Goal: Information Seeking & Learning: Compare options

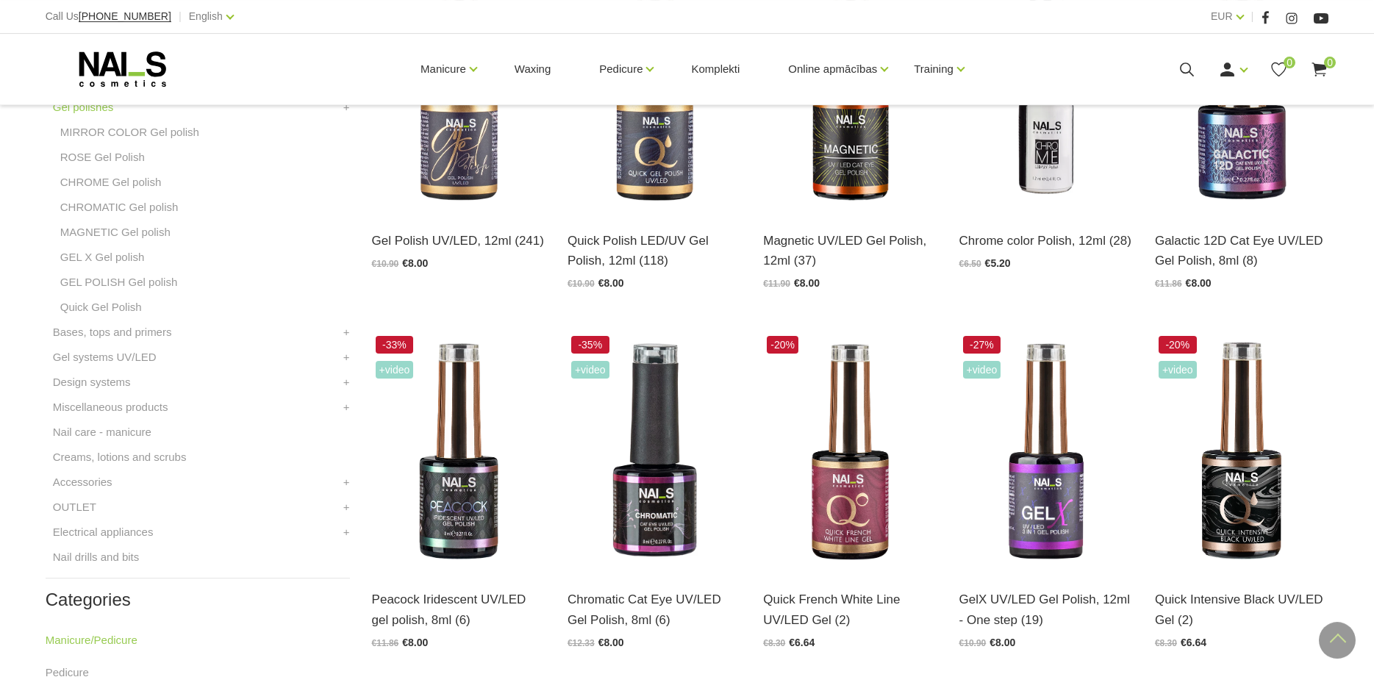
scroll to position [486, 0]
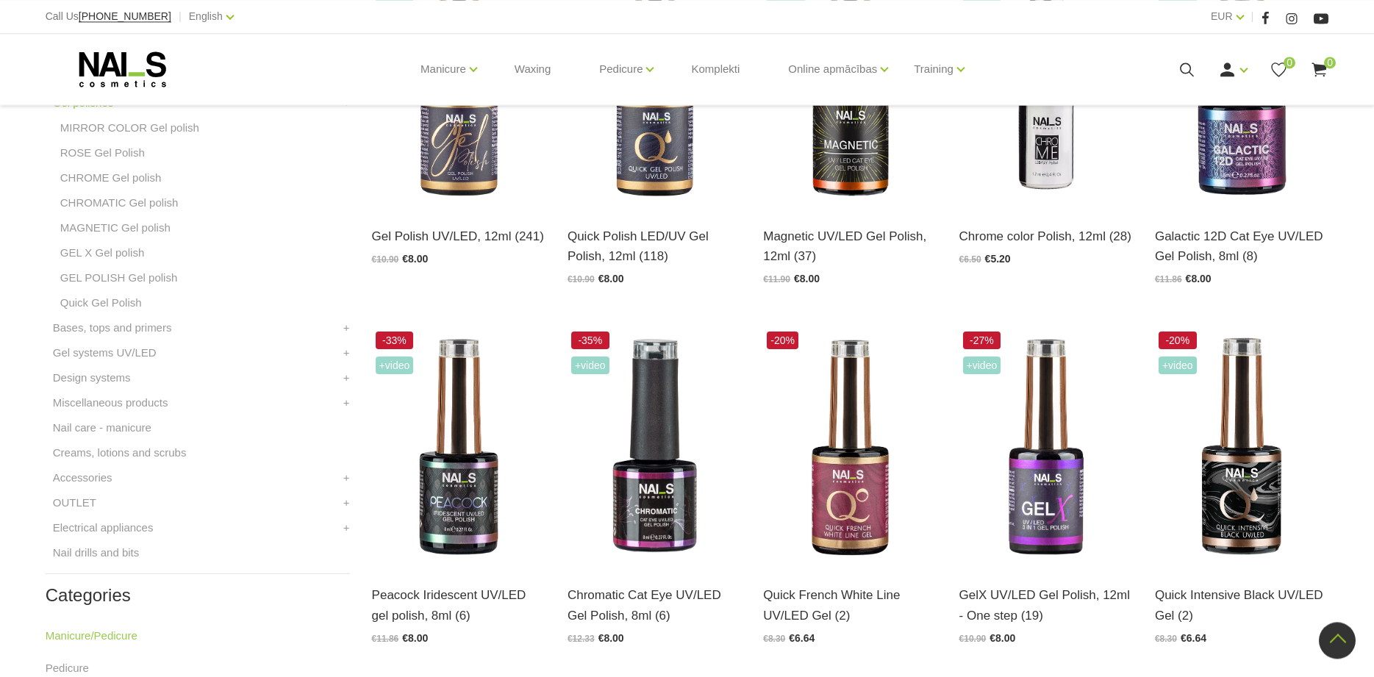
click at [1187, 71] on icon at bounding box center [1187, 69] width 18 height 18
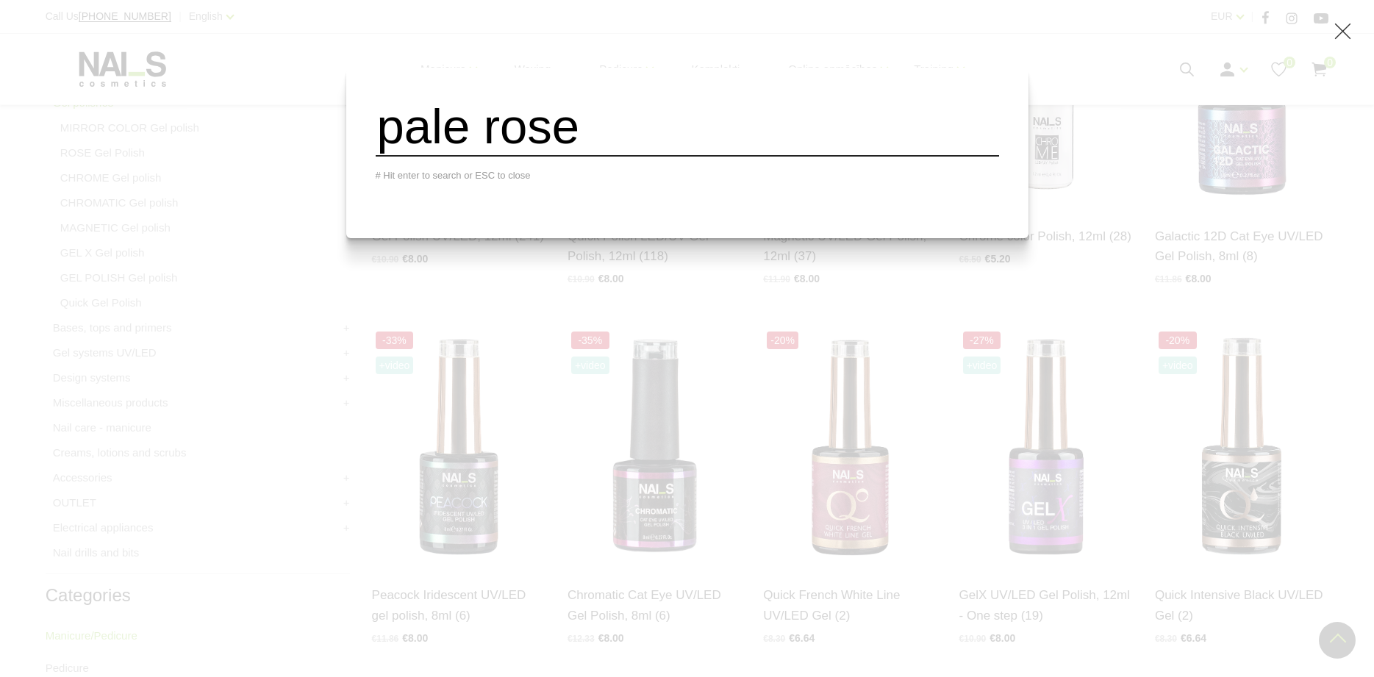
type input "pale rose"
click at [844, 129] on input "pale rose" at bounding box center [687, 127] width 623 height 60
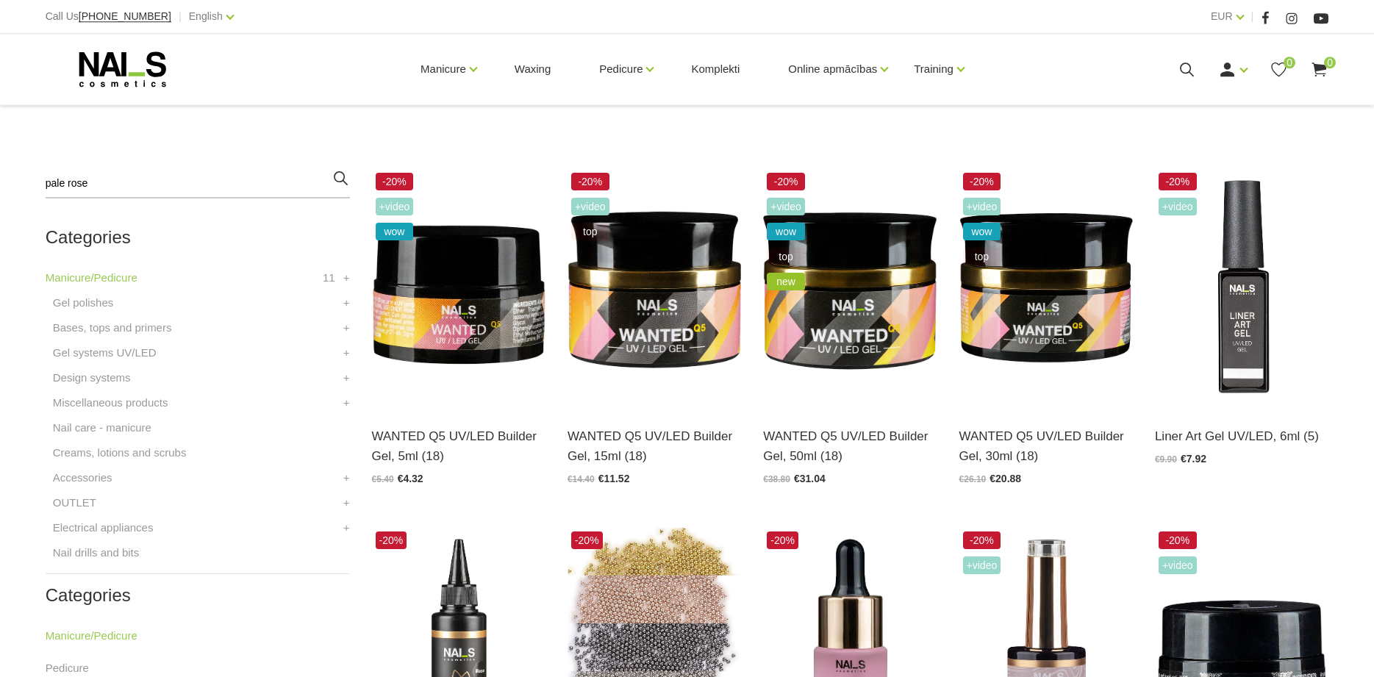
scroll to position [331, 0]
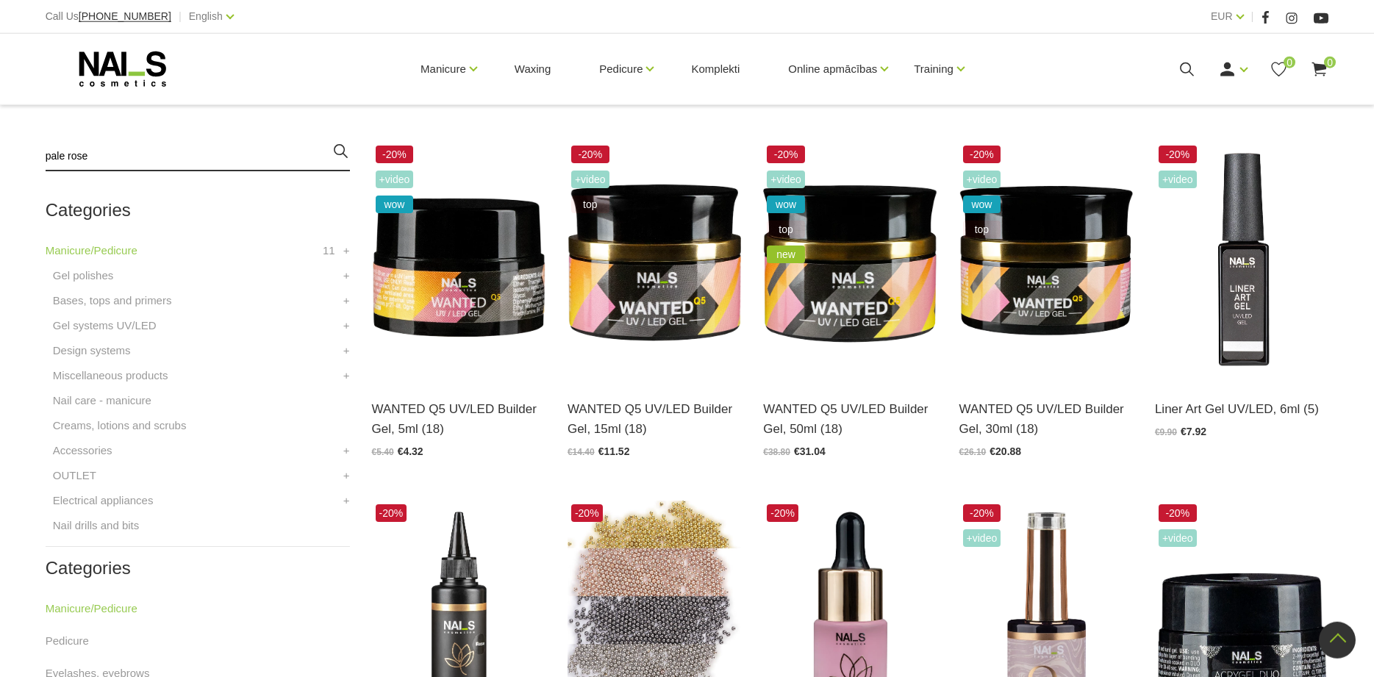
click at [129, 154] on input "pale rose" at bounding box center [198, 156] width 304 height 29
type input "p"
type input "master gel"
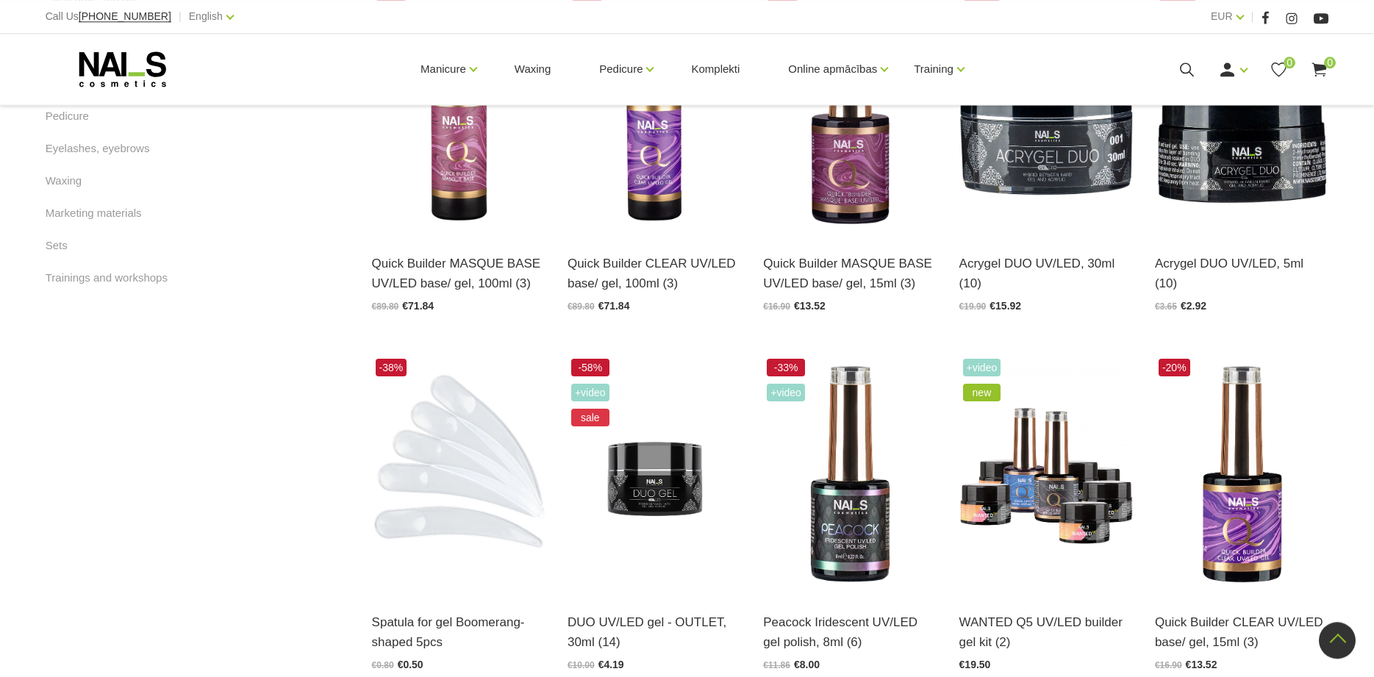
scroll to position [885, 0]
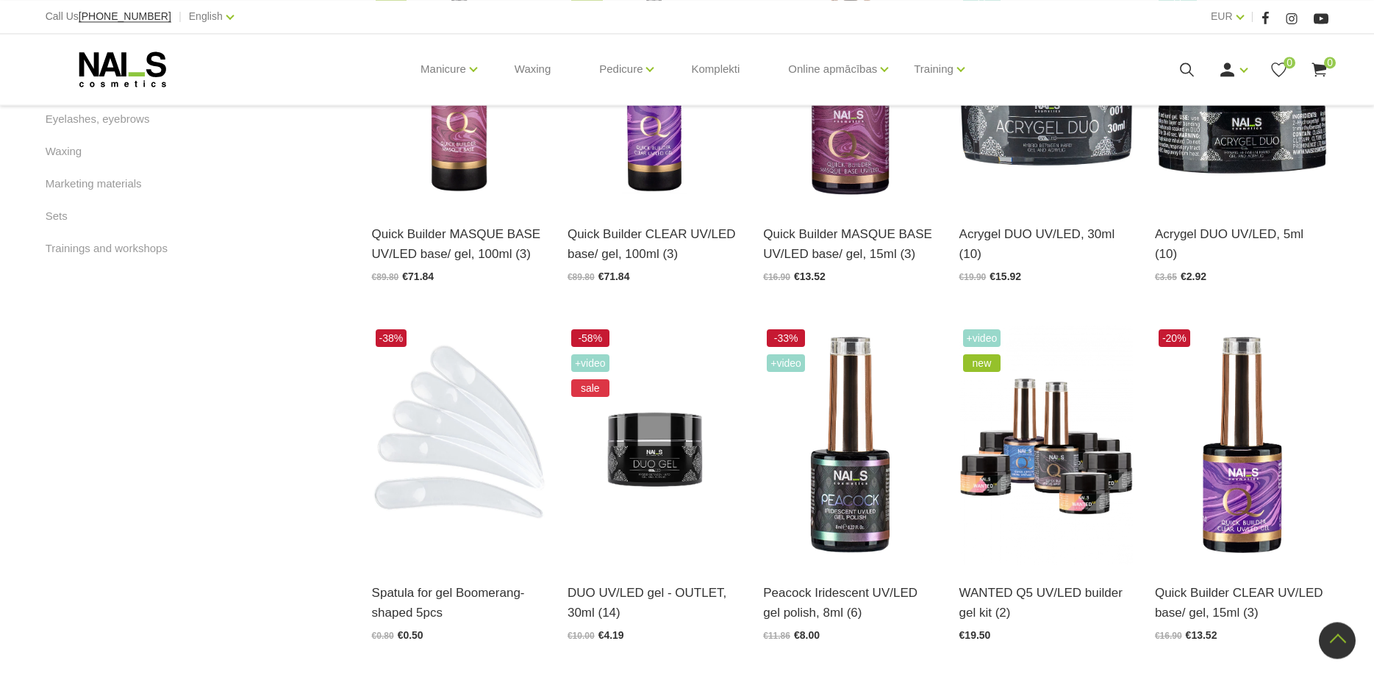
click at [1180, 69] on icon at bounding box center [1187, 69] width 18 height 18
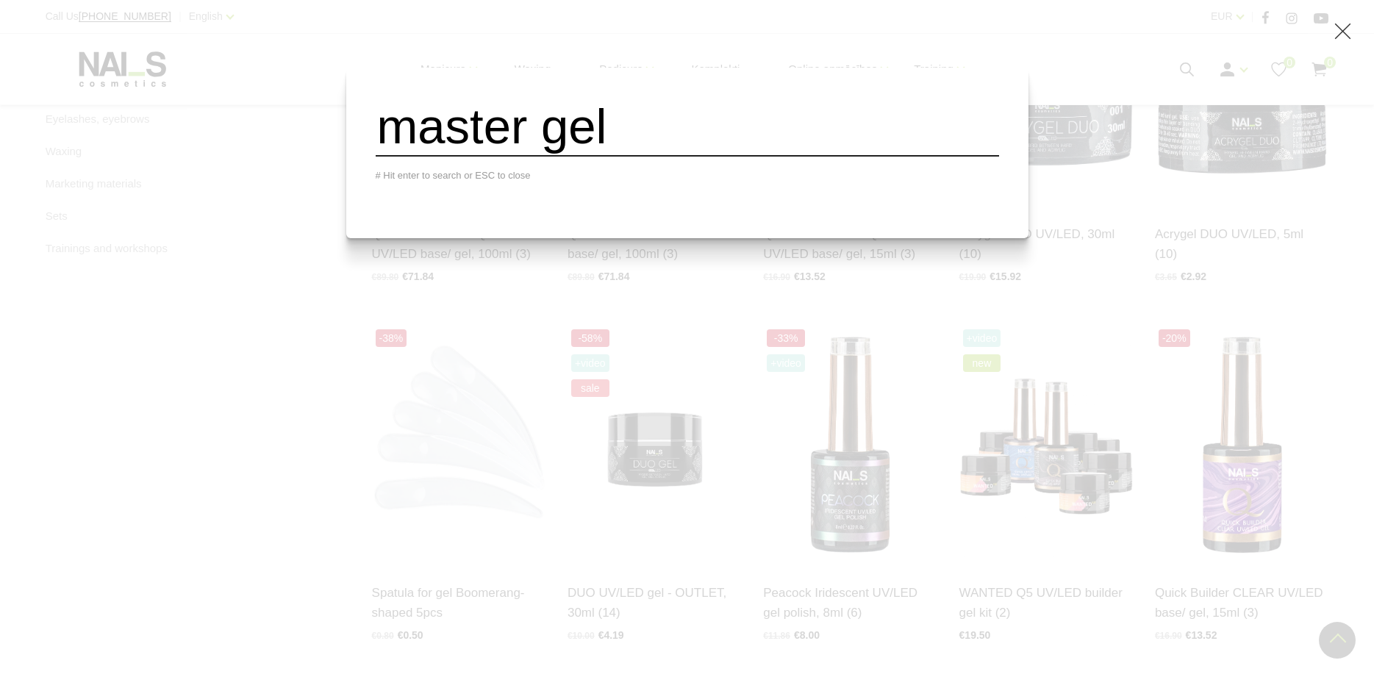
click at [710, 142] on input "master gel" at bounding box center [687, 127] width 623 height 60
type input "m"
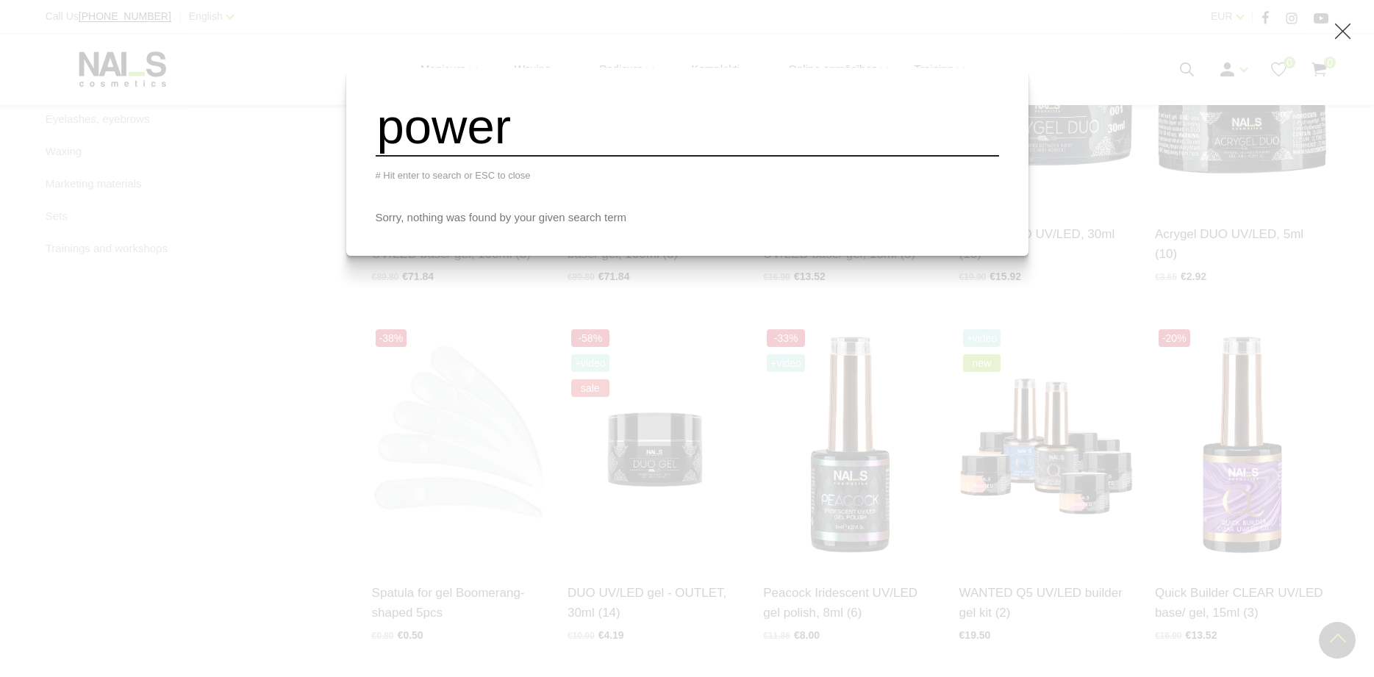
type input "power"
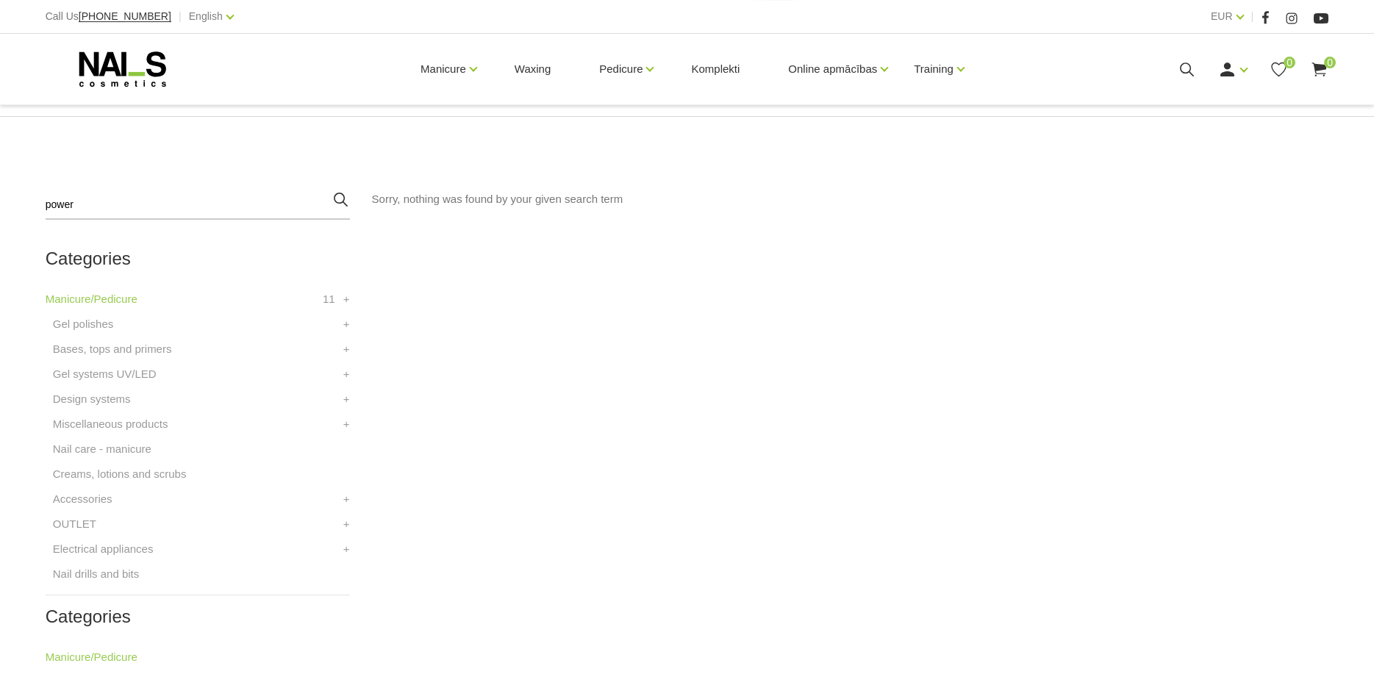
scroll to position [295, 0]
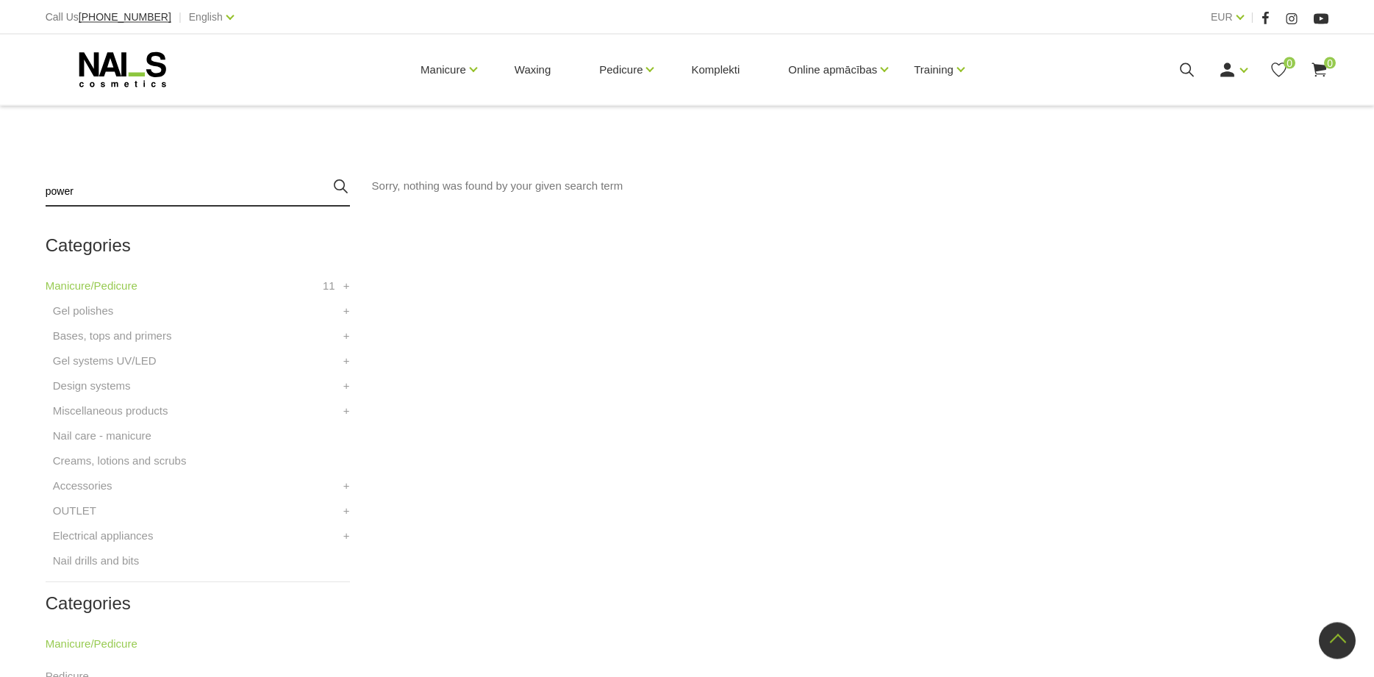
click at [202, 192] on input "power" at bounding box center [198, 191] width 304 height 29
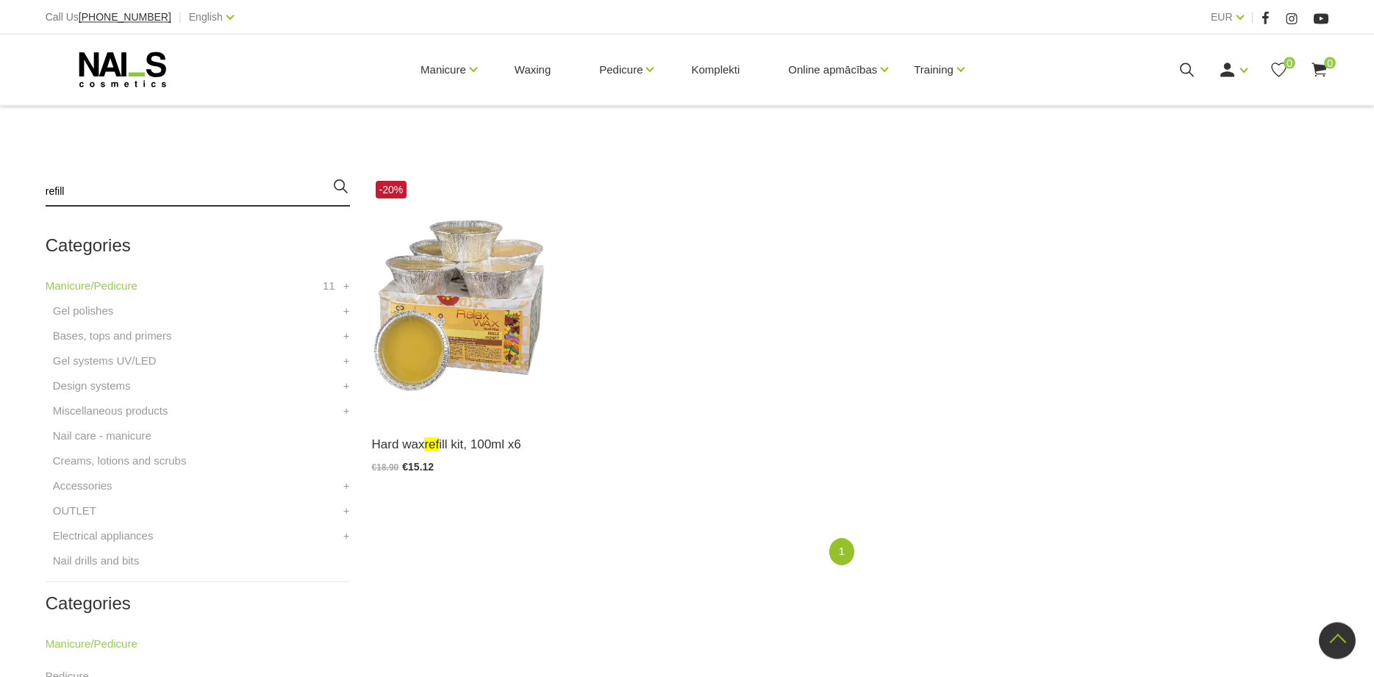
type input "refill"
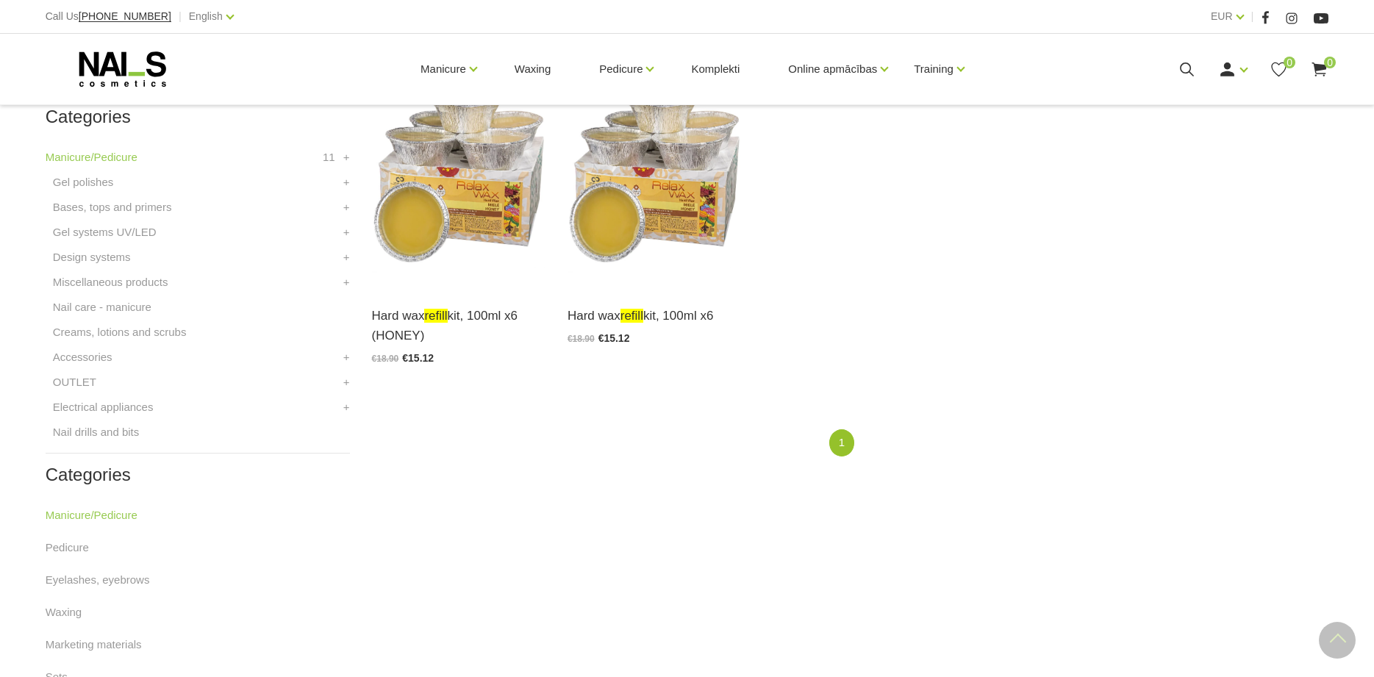
scroll to position [429, 0]
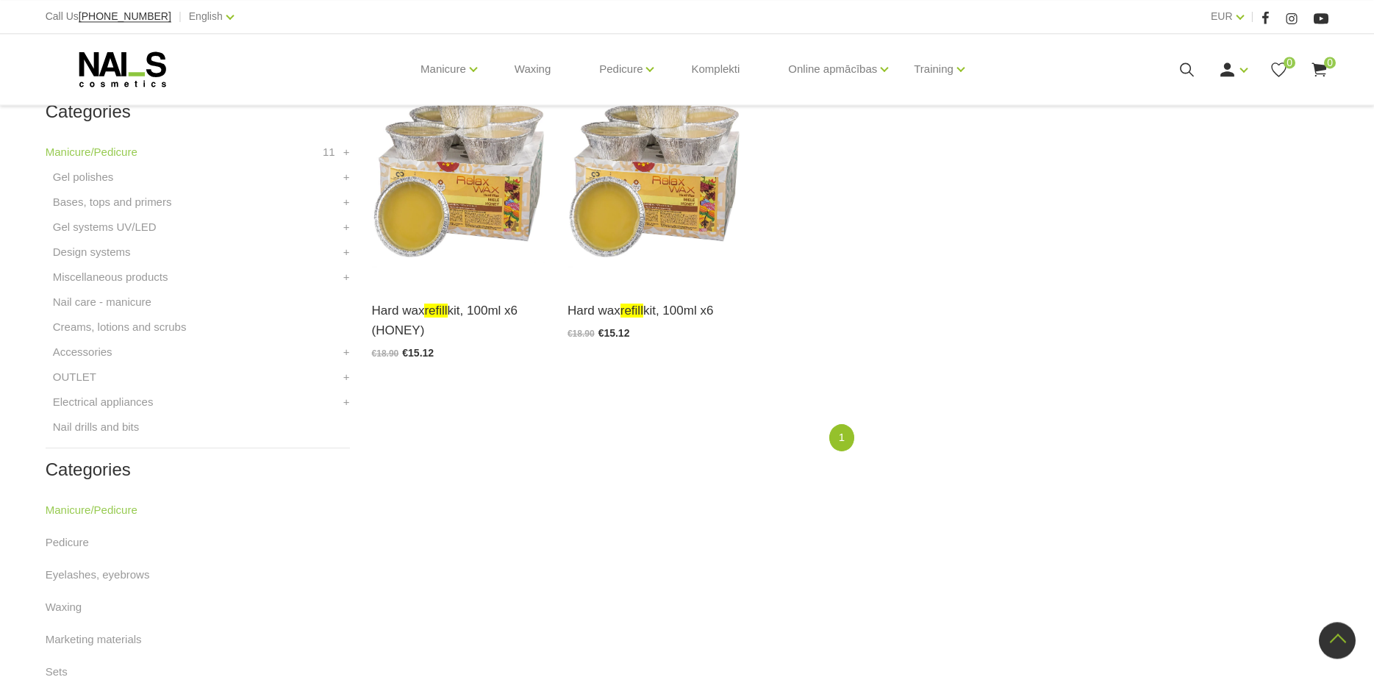
click at [1183, 76] on use at bounding box center [1187, 69] width 14 height 14
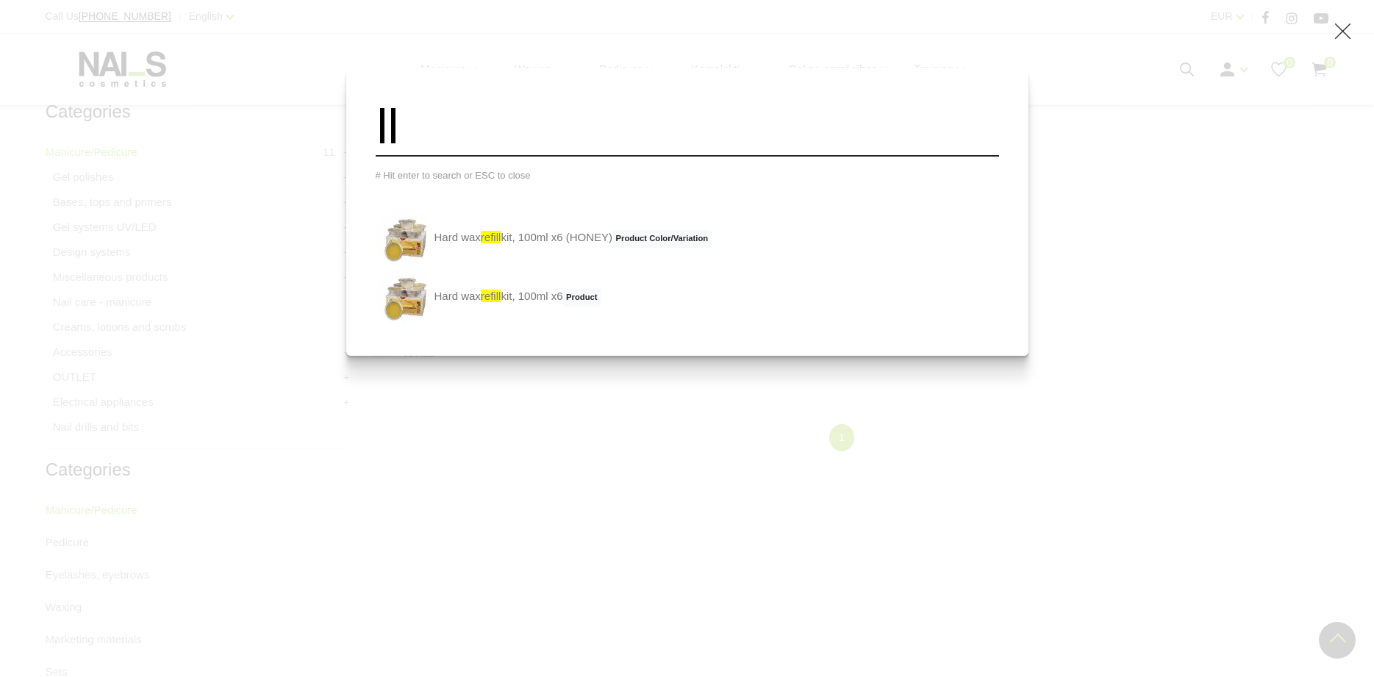
type input "l"
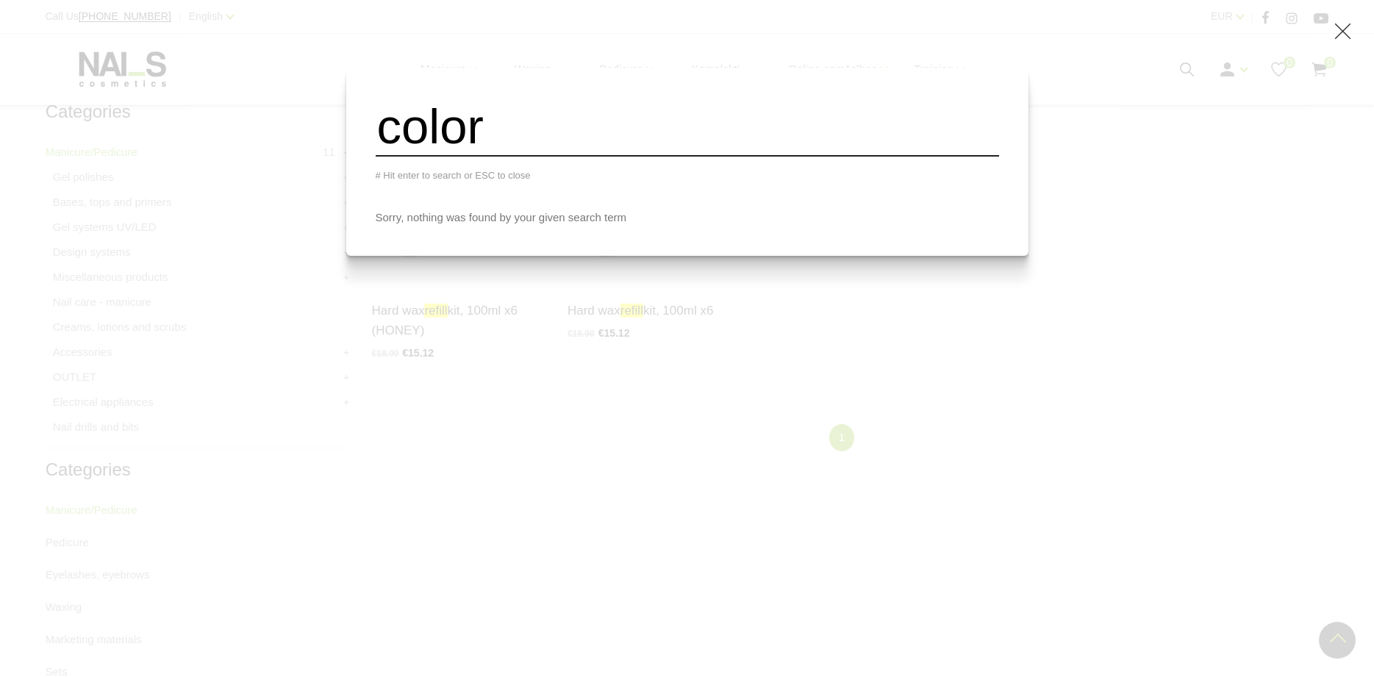
type input "color"
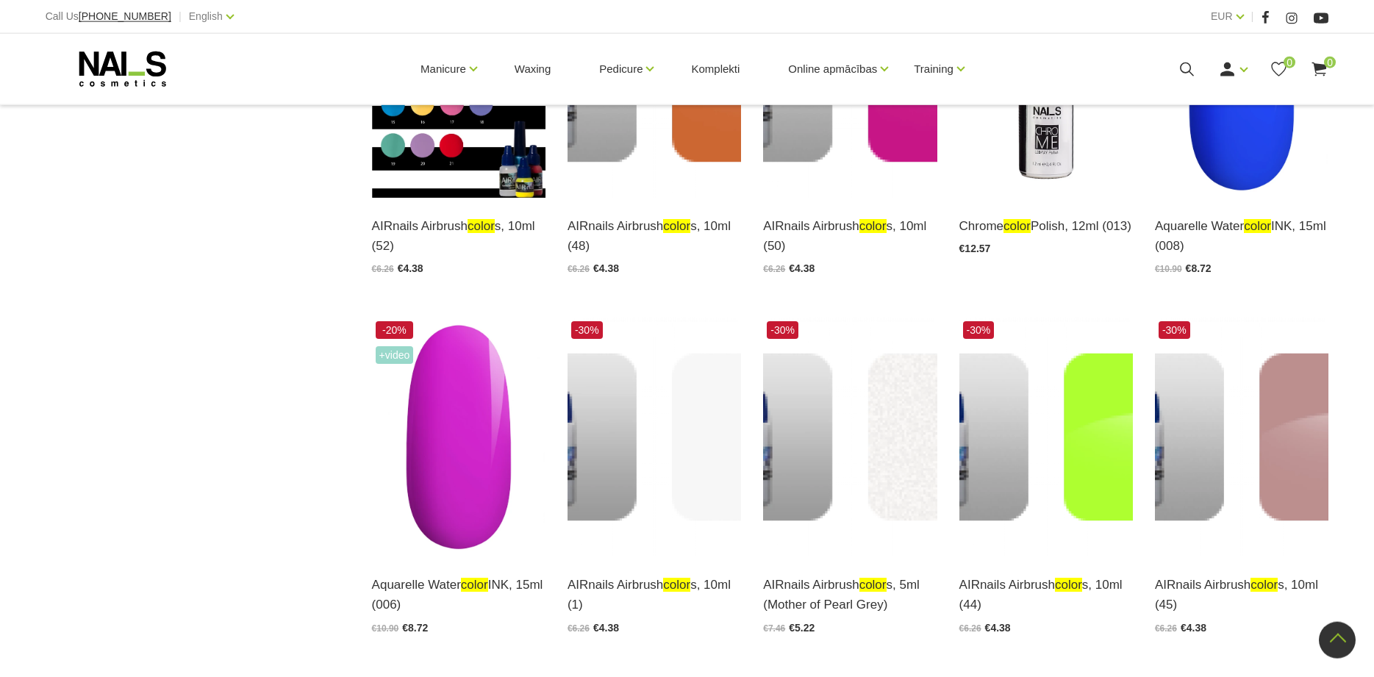
scroll to position [1069, 0]
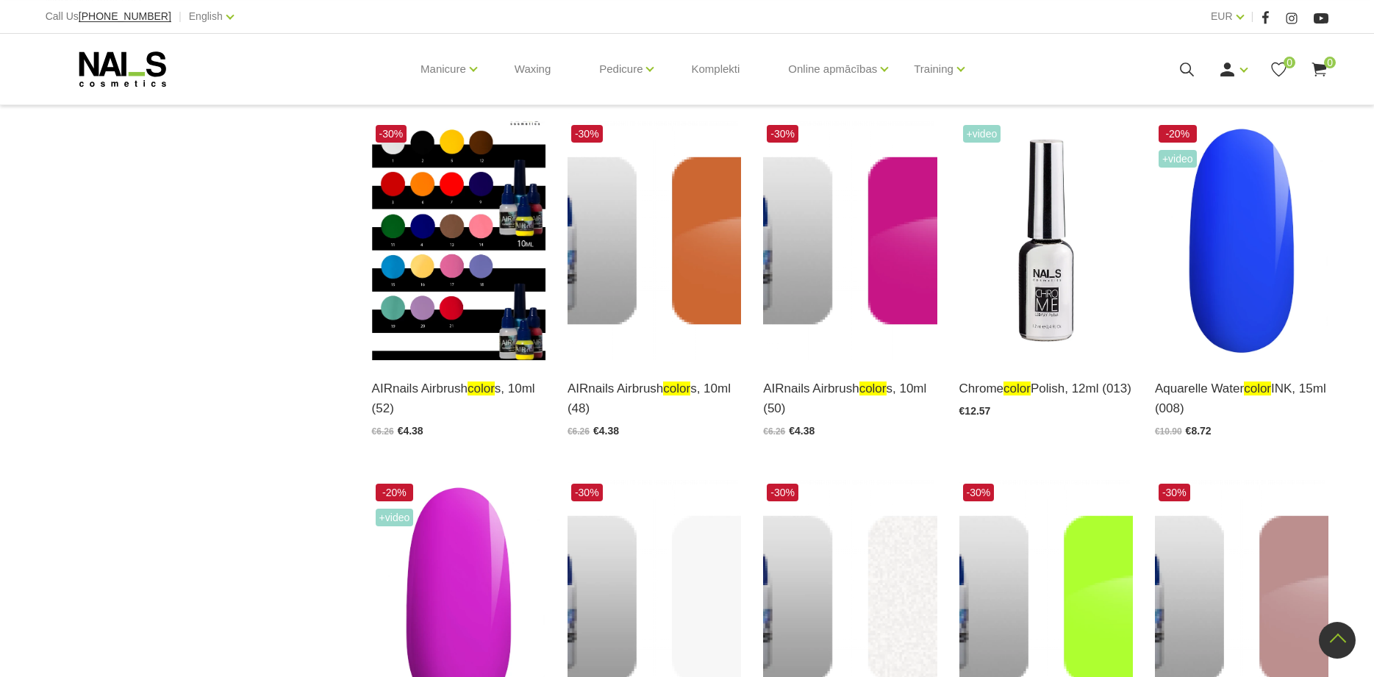
click at [1183, 70] on icon at bounding box center [1187, 69] width 18 height 18
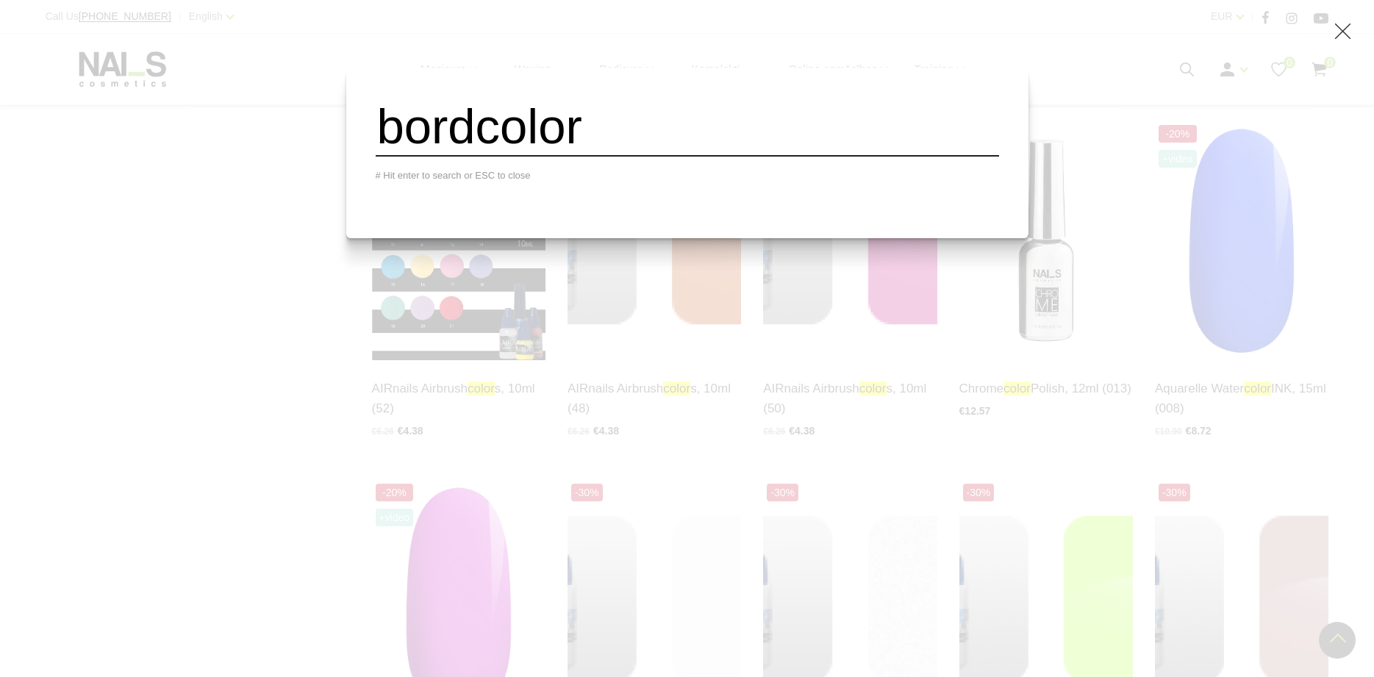
scroll to position [806, 0]
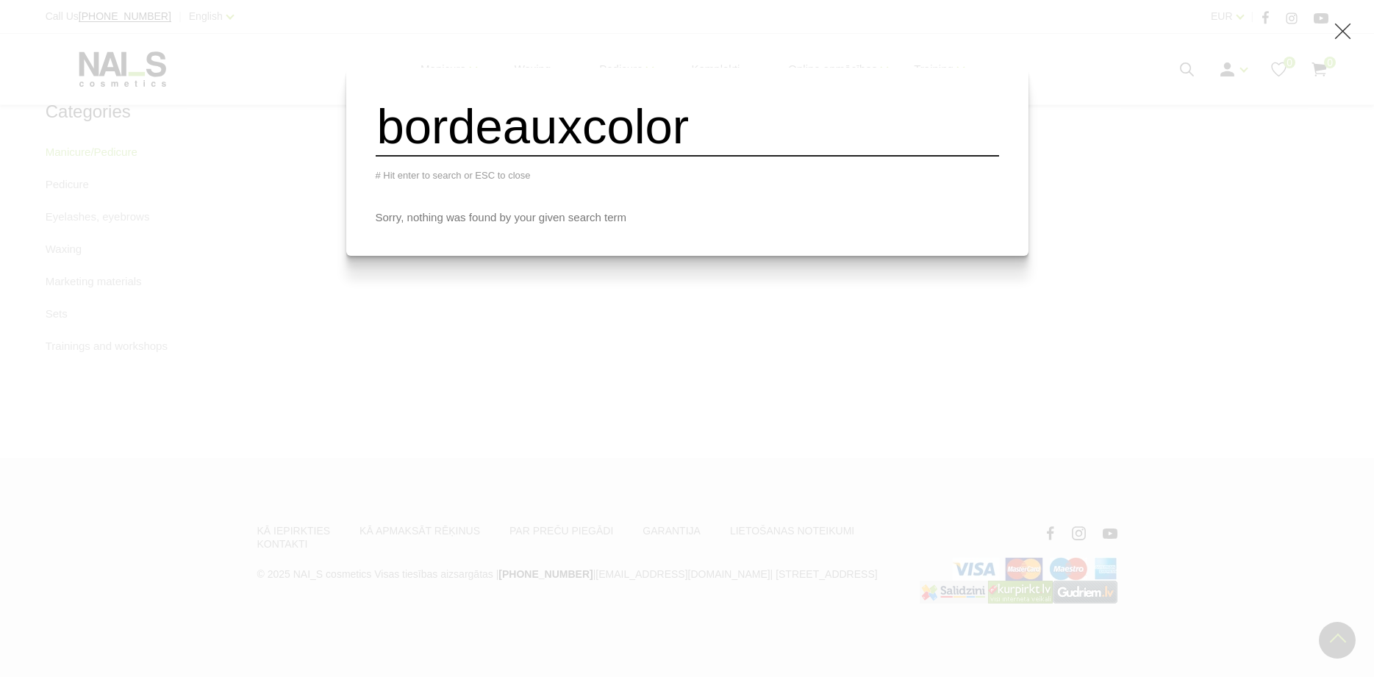
type input "bordeauxcolor"
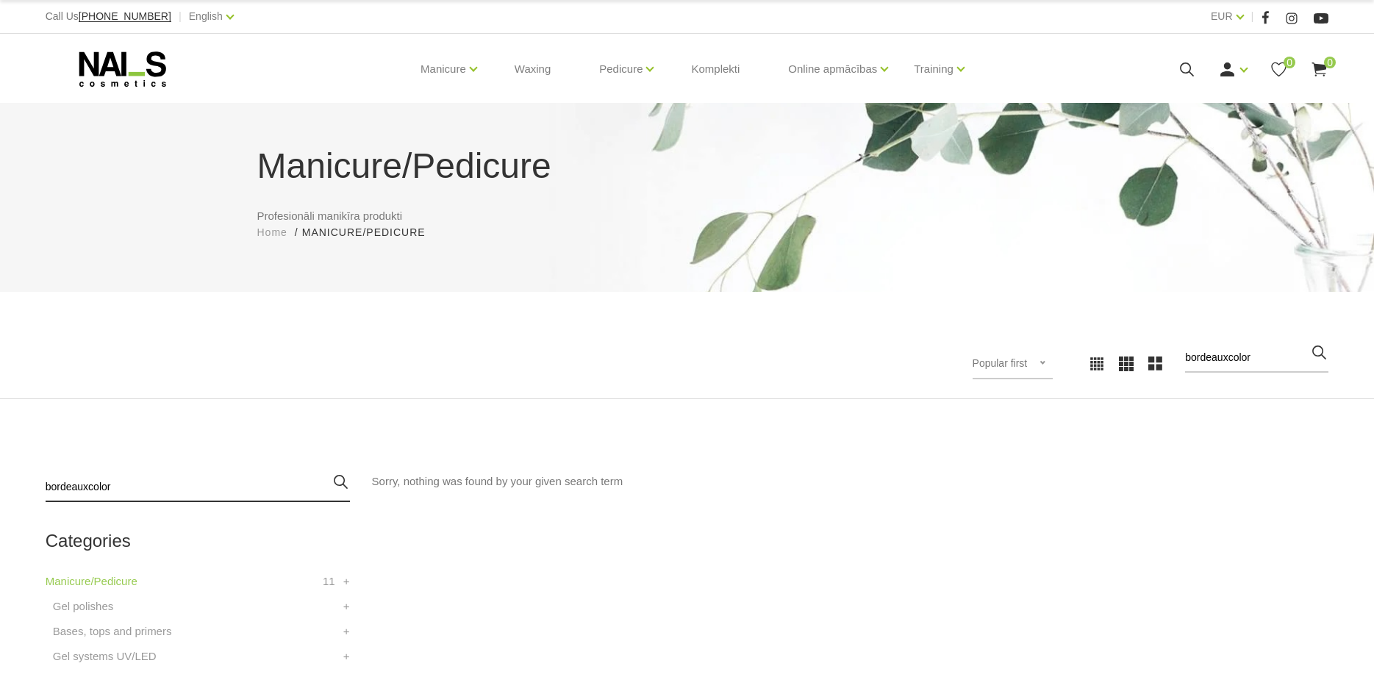
click at [126, 491] on input "bordeauxcolor" at bounding box center [198, 487] width 304 height 29
type input "[GEOGRAPHIC_DATA]"
drag, startPoint x: 146, startPoint y: 487, endPoint x: -37, endPoint y: 498, distance: 182.7
click at [46, 498] on input "bordeaux" at bounding box center [198, 487] width 304 height 29
type input "pale rose"
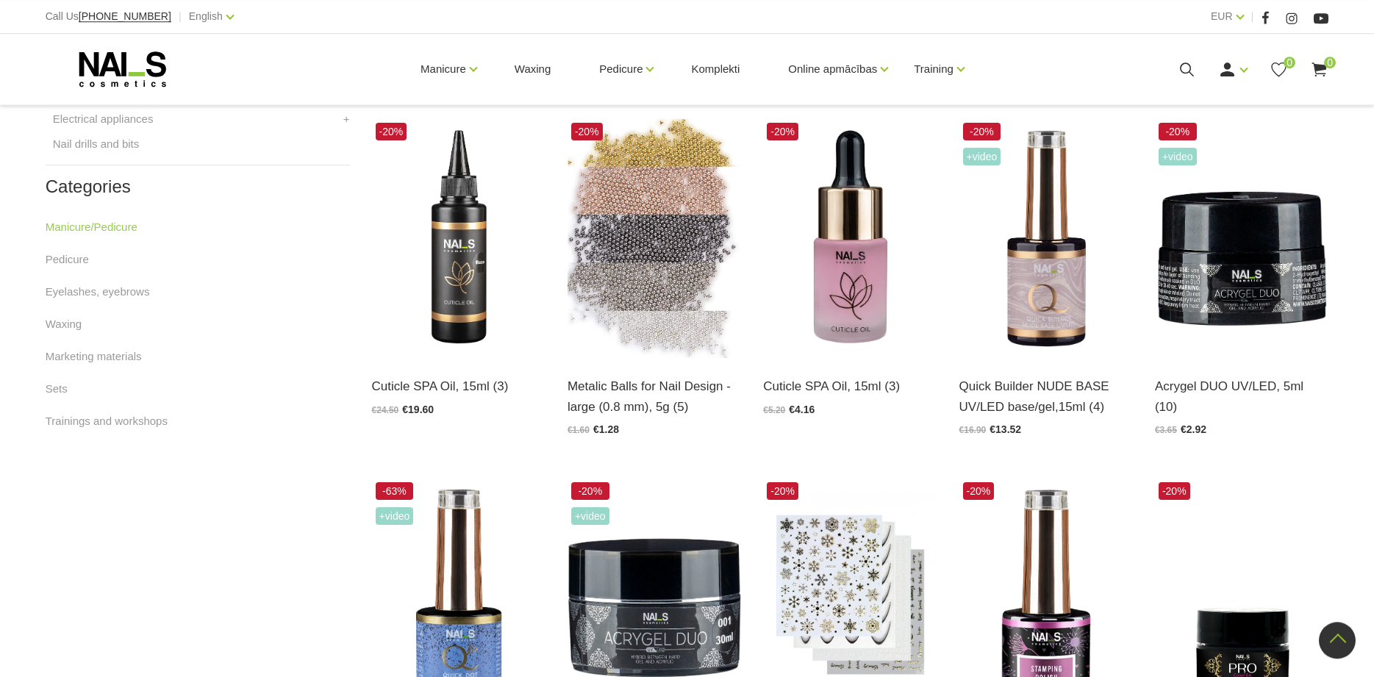
scroll to position [697, 0]
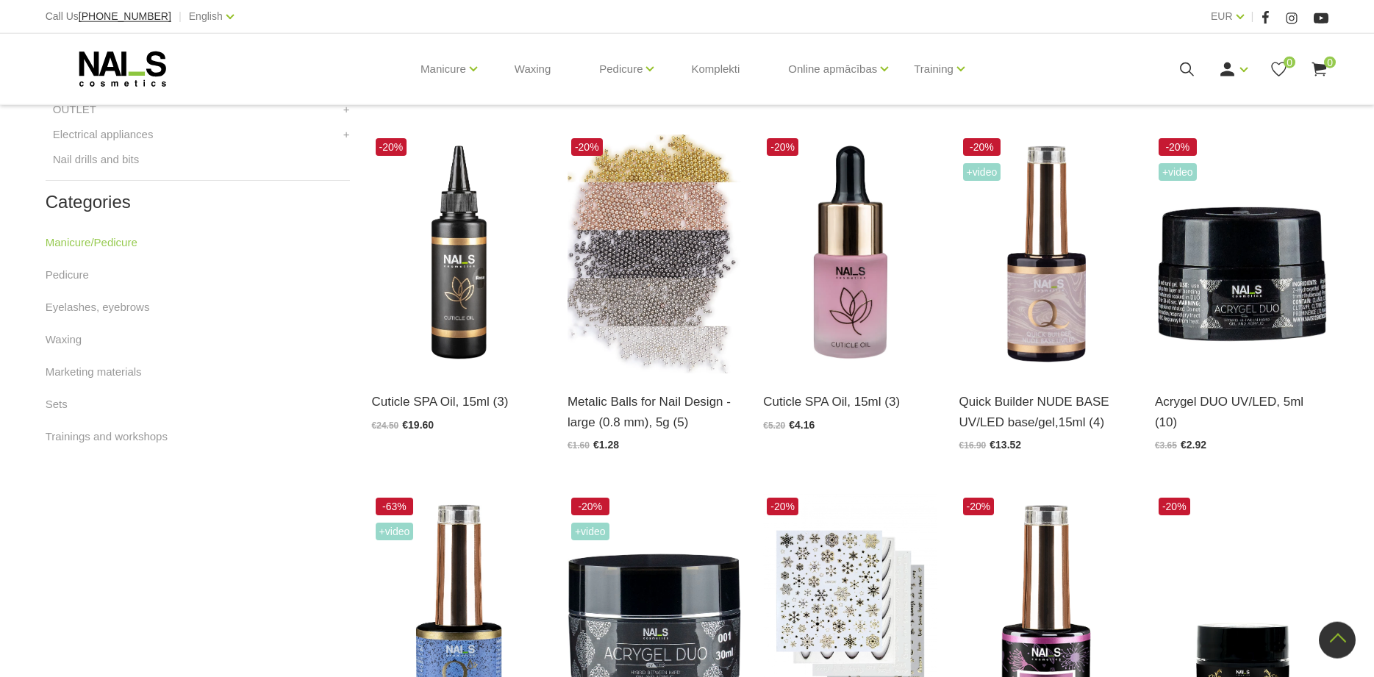
click at [1190, 72] on use at bounding box center [1187, 69] width 14 height 14
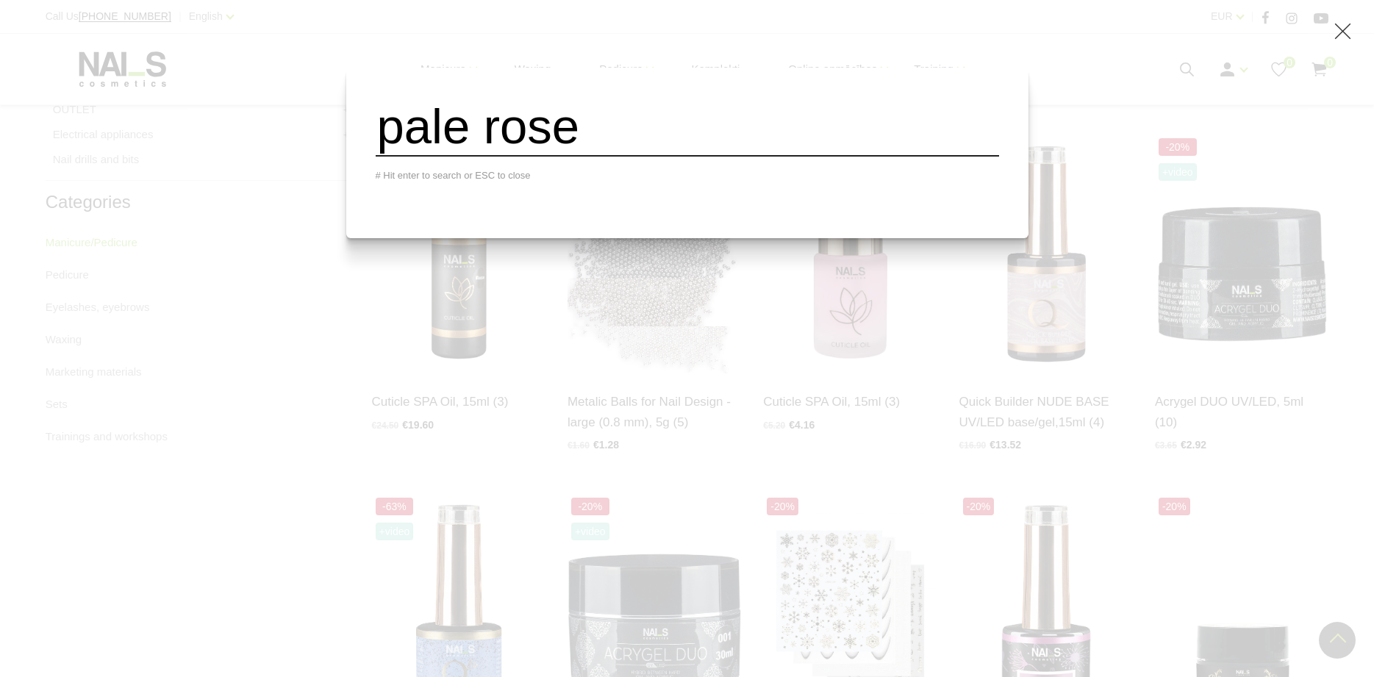
click at [647, 137] on input "pale rose" at bounding box center [687, 127] width 623 height 60
type input "p"
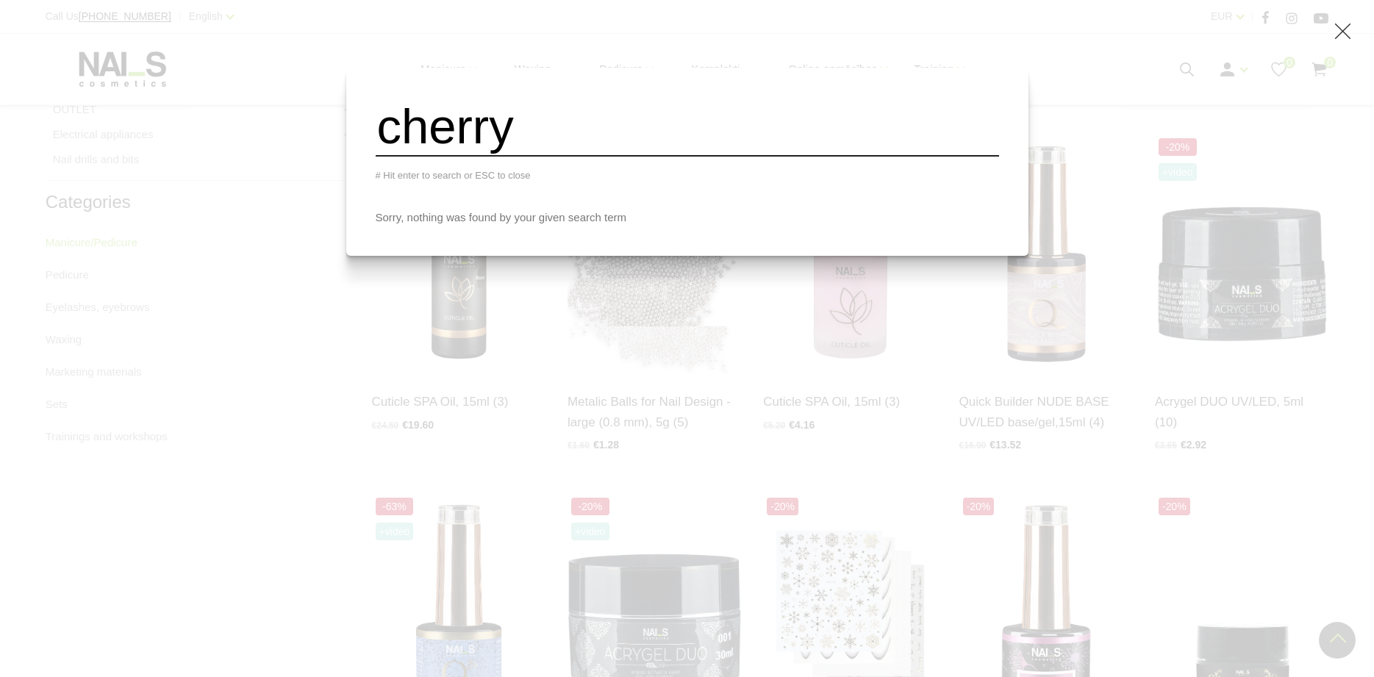
type input "cherry"
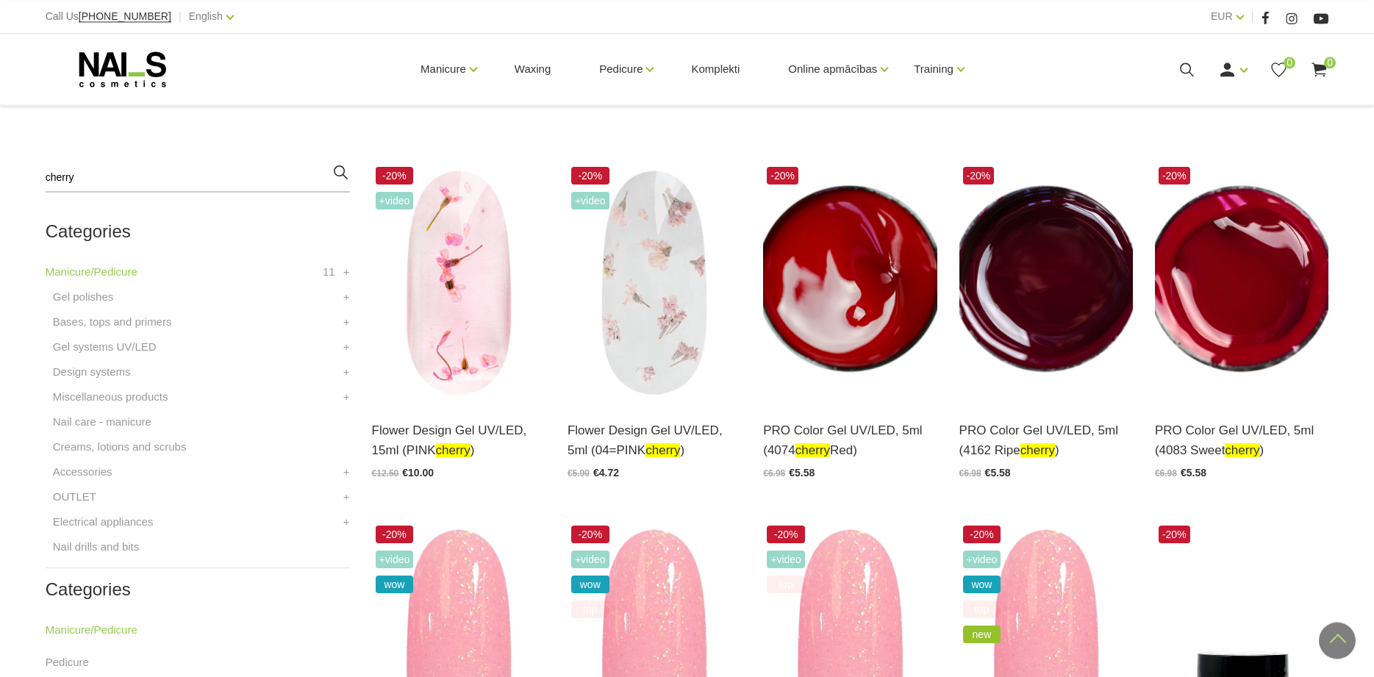
scroll to position [307, 0]
